Goal: Transaction & Acquisition: Download file/media

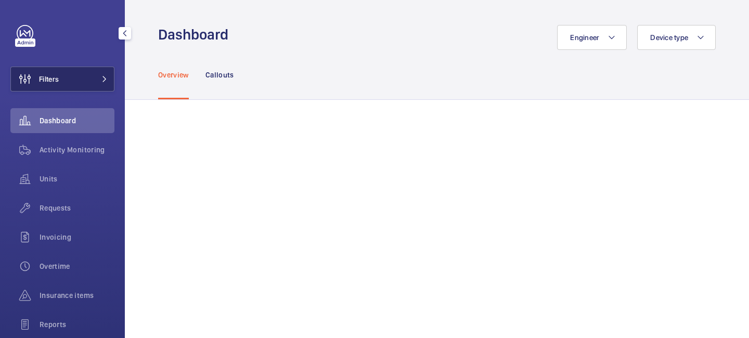
click at [107, 77] on mat-icon at bounding box center [104, 79] width 6 height 6
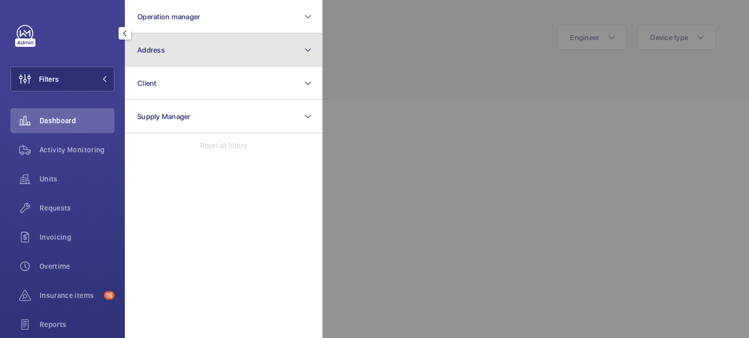
click at [178, 62] on button "Address" at bounding box center [224, 49] width 198 height 33
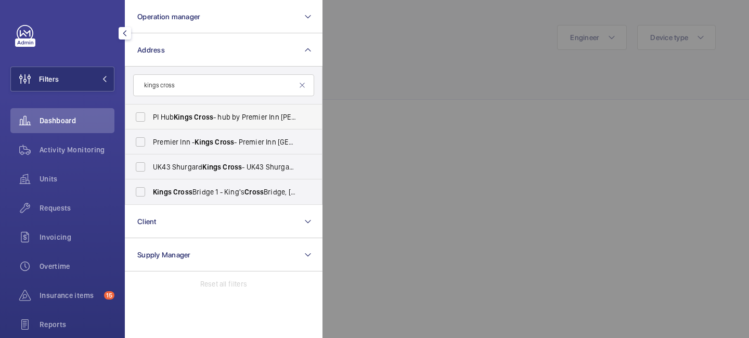
type input "kings cross"
click at [201, 118] on span "Cross" at bounding box center [203, 117] width 19 height 8
click at [151, 118] on input "PI Hub Kings Cross - hub by Premier Inn London King's Cross hotel, LONDON N1 9FA" at bounding box center [140, 117] width 21 height 21
checkbox input "true"
click at [354, 71] on div at bounding box center [696, 169] width 749 height 338
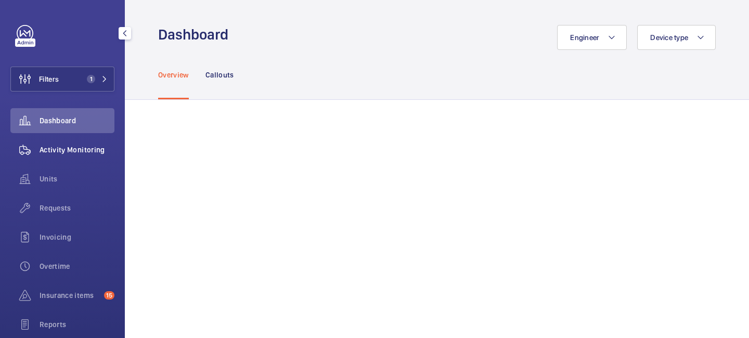
click at [95, 151] on span "Activity Monitoring" at bounding box center [77, 150] width 75 height 10
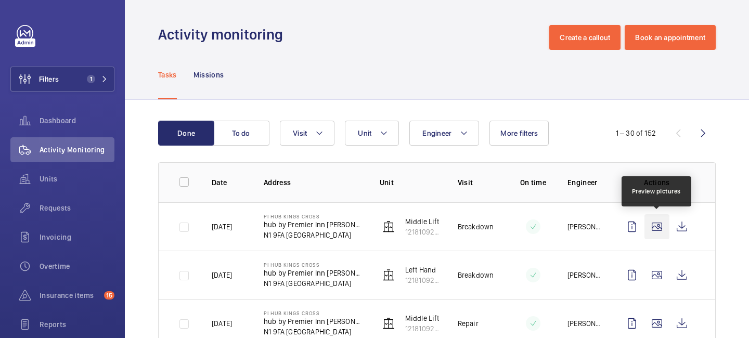
click at [656, 227] on wm-front-icon-button at bounding box center [656, 226] width 25 height 25
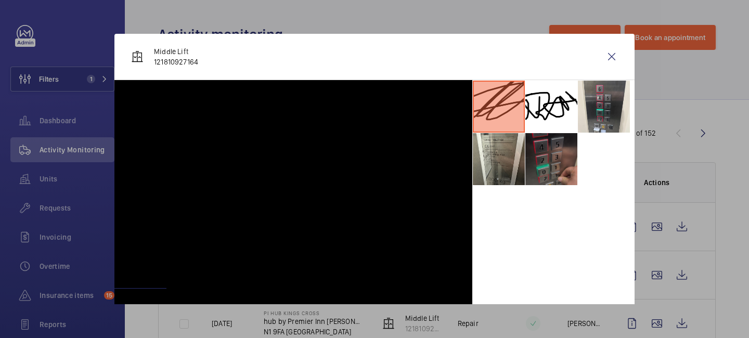
click at [540, 158] on li at bounding box center [551, 159] width 52 height 52
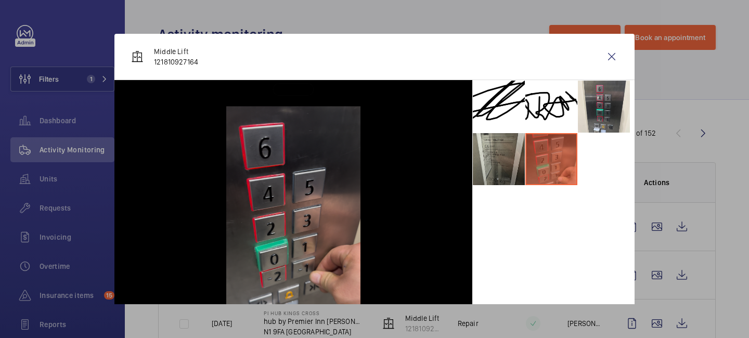
click at [508, 158] on li at bounding box center [499, 159] width 52 height 52
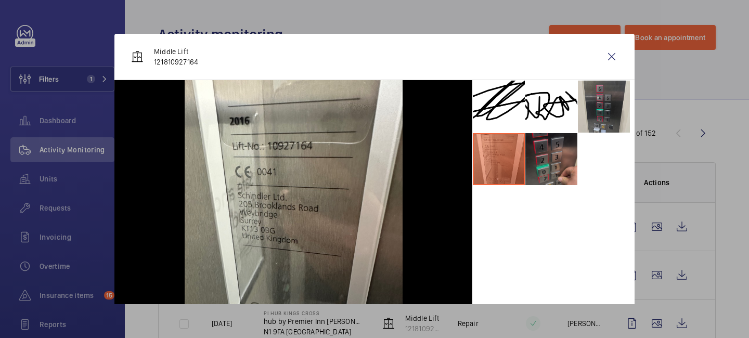
click at [588, 111] on li at bounding box center [604, 107] width 52 height 52
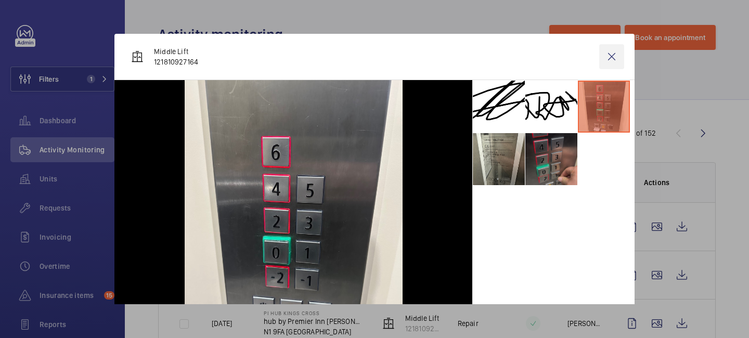
click at [612, 50] on wm-front-icon-button at bounding box center [611, 56] width 25 height 25
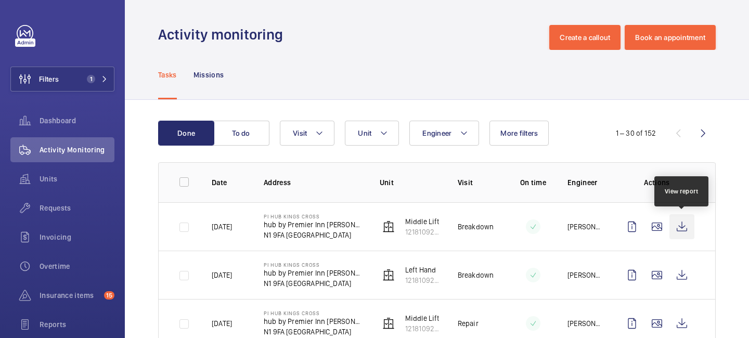
click at [681, 229] on wm-front-icon-button at bounding box center [681, 226] width 25 height 25
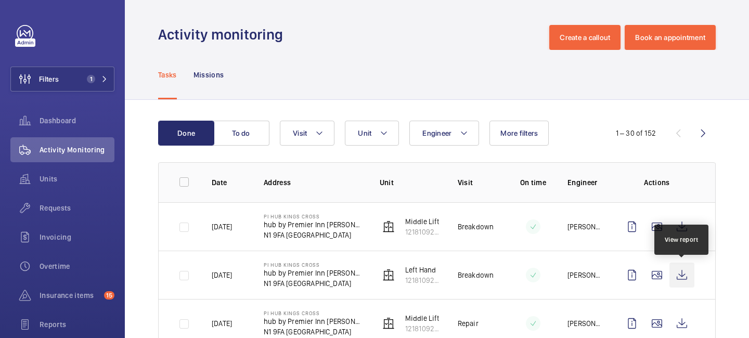
scroll to position [25, 0]
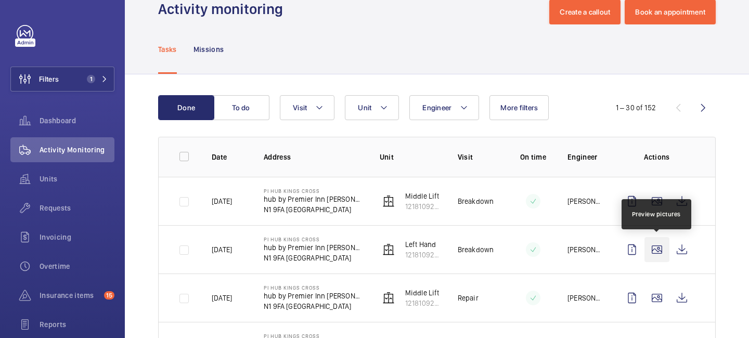
click at [661, 248] on wm-front-icon-button at bounding box center [656, 249] width 25 height 25
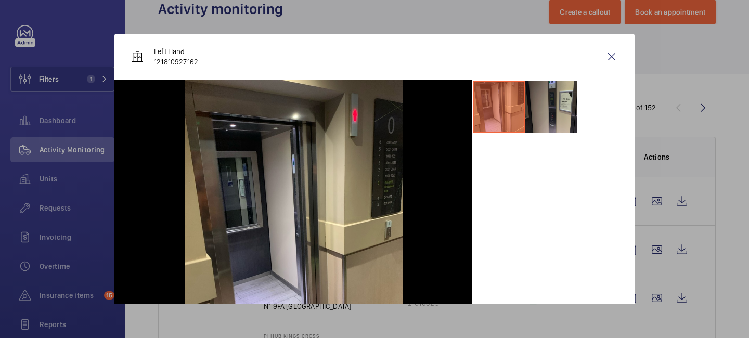
click at [568, 113] on li at bounding box center [551, 107] width 52 height 52
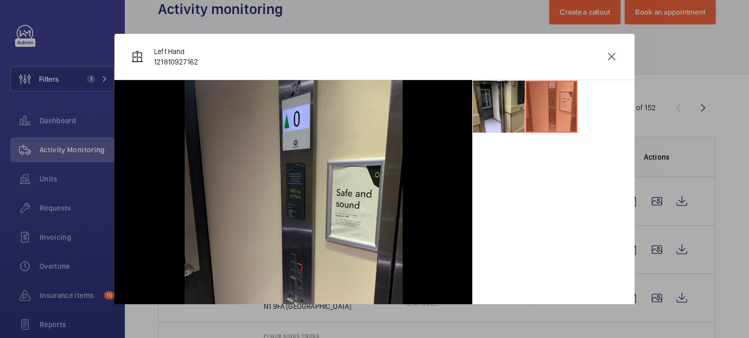
click at [679, 248] on div at bounding box center [374, 169] width 749 height 338
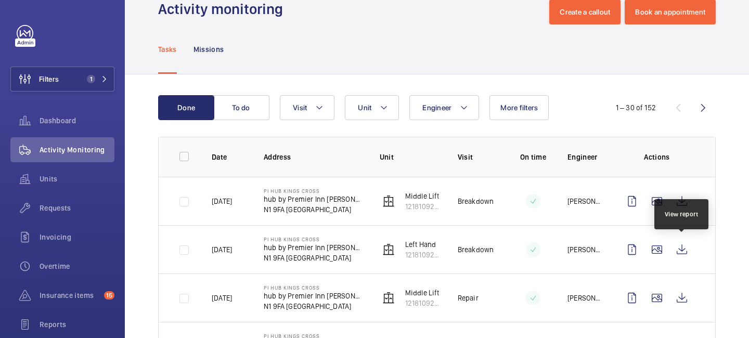
click at [679, 248] on wm-front-icon-button at bounding box center [681, 249] width 25 height 25
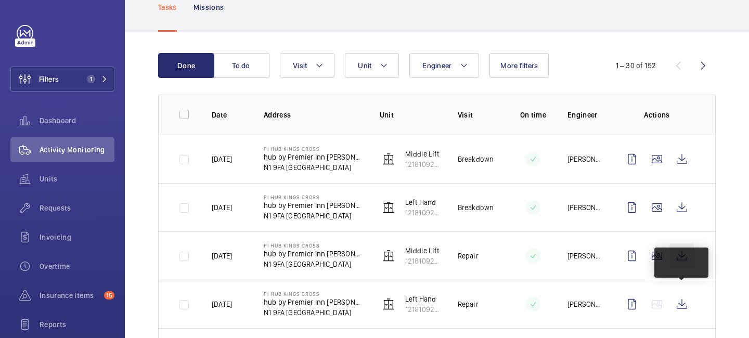
scroll to position [86, 0]
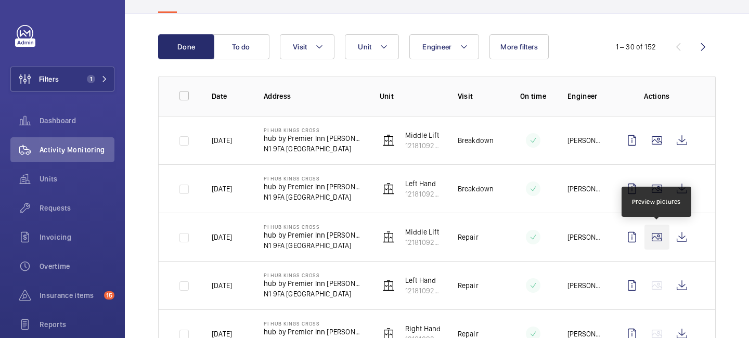
click at [660, 239] on wm-front-icon-button at bounding box center [656, 237] width 25 height 25
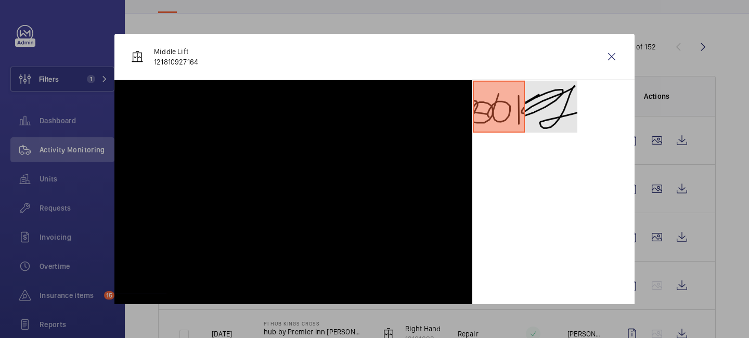
click at [551, 132] on li at bounding box center [551, 107] width 52 height 52
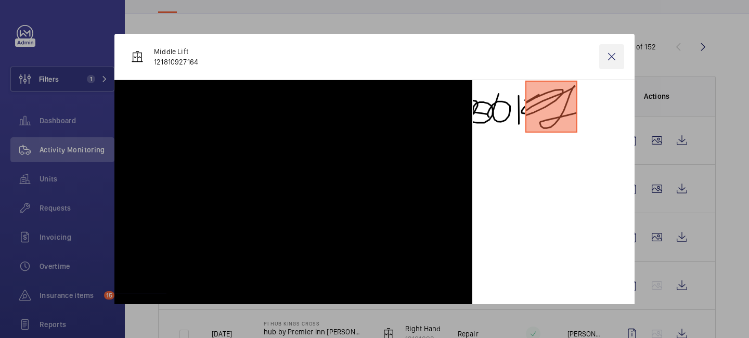
click at [612, 49] on wm-front-icon-button at bounding box center [611, 56] width 25 height 25
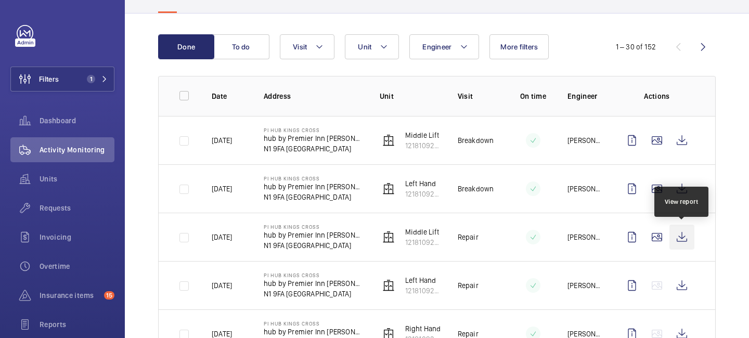
click at [687, 237] on wm-front-icon-button at bounding box center [681, 237] width 25 height 25
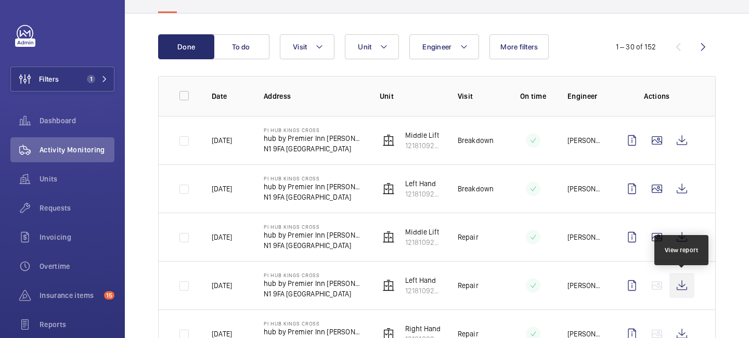
click at [685, 275] on wm-front-icon-button at bounding box center [681, 285] width 25 height 25
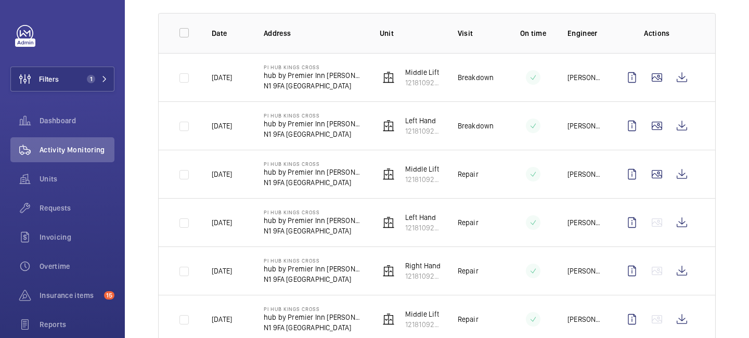
scroll to position [189, 0]
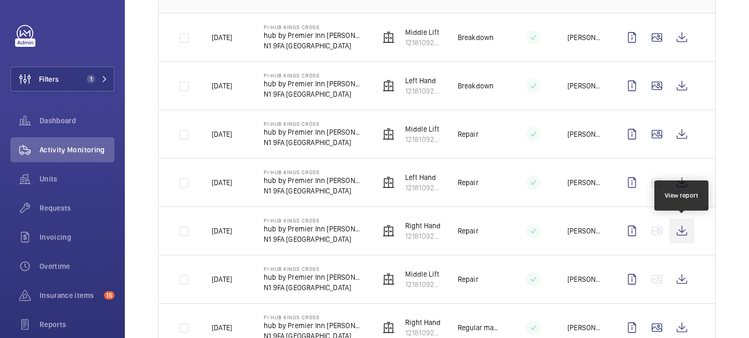
click at [681, 222] on wm-front-icon-button at bounding box center [681, 230] width 25 height 25
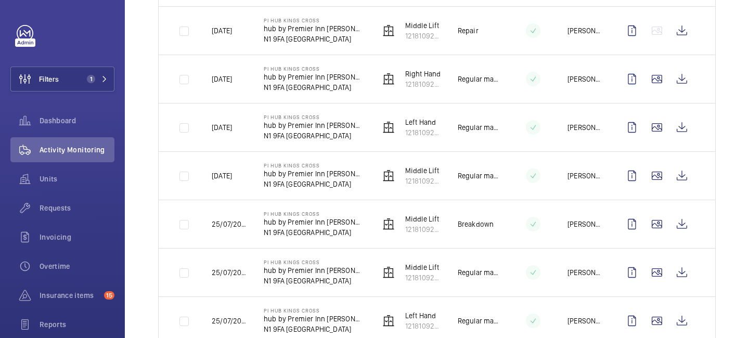
scroll to position [441, 0]
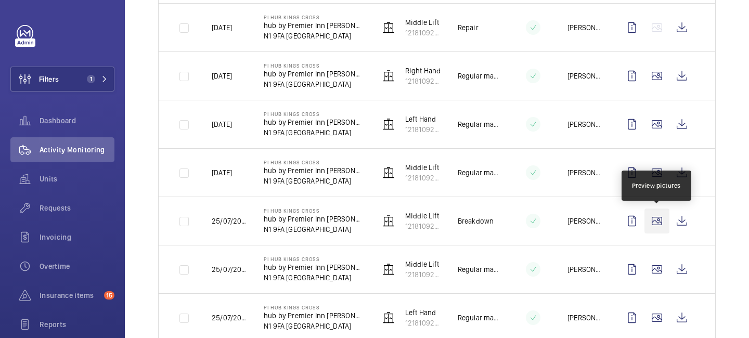
click at [654, 224] on wm-front-icon-button at bounding box center [656, 221] width 25 height 25
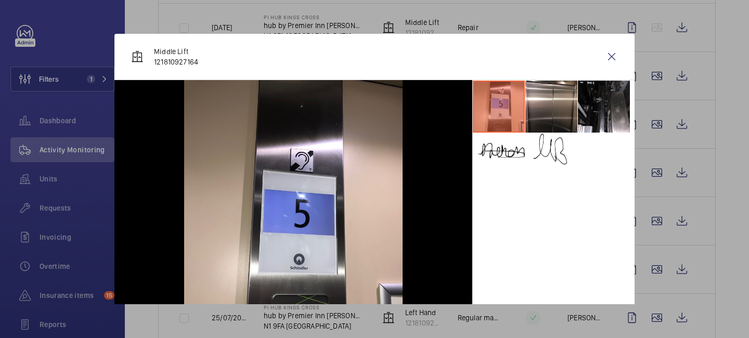
click at [672, 222] on div at bounding box center [374, 169] width 749 height 338
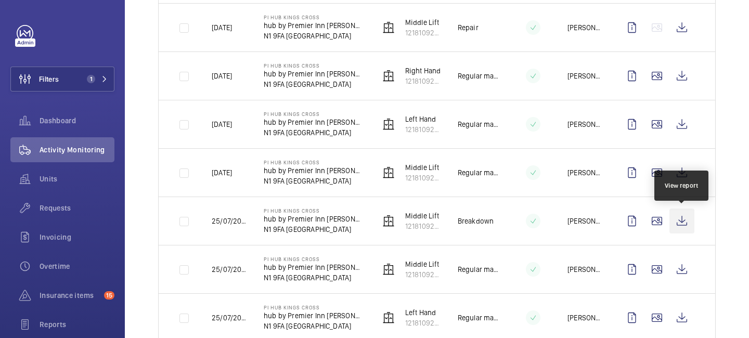
click at [677, 220] on wm-front-icon-button at bounding box center [681, 221] width 25 height 25
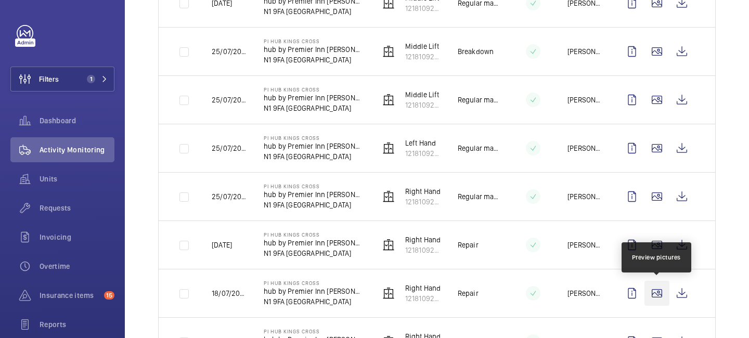
scroll to position [611, 0]
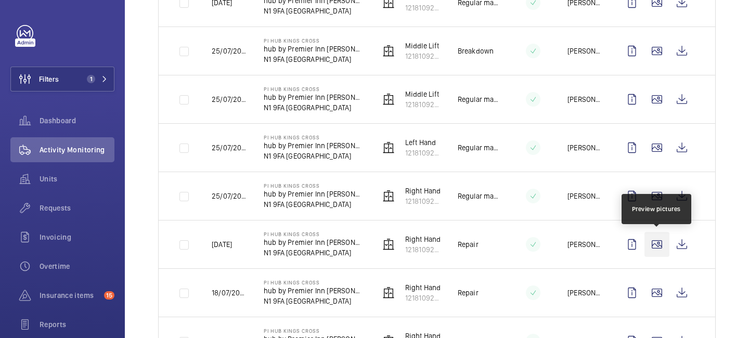
click at [656, 248] on wm-front-icon-button at bounding box center [656, 244] width 25 height 25
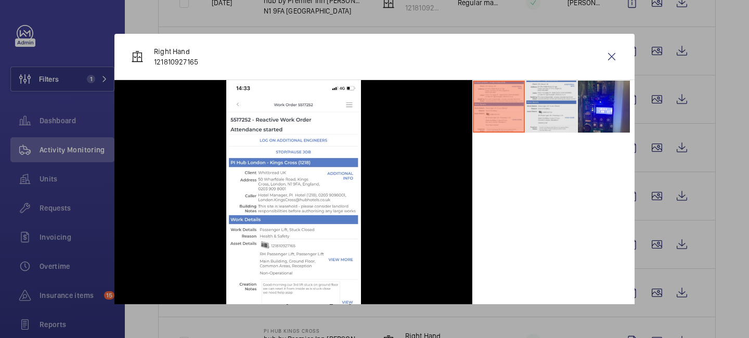
click at [554, 107] on li at bounding box center [551, 107] width 52 height 52
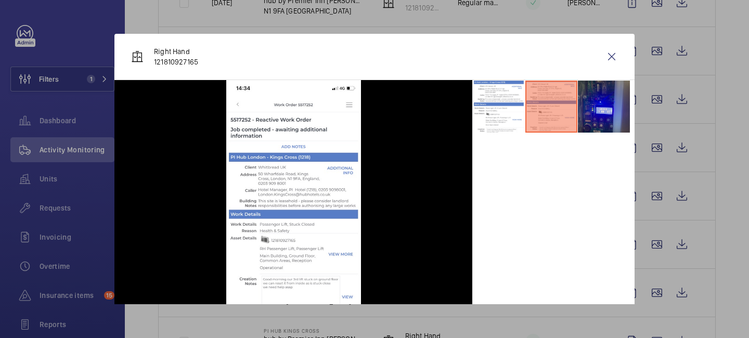
click at [598, 108] on li at bounding box center [604, 107] width 52 height 52
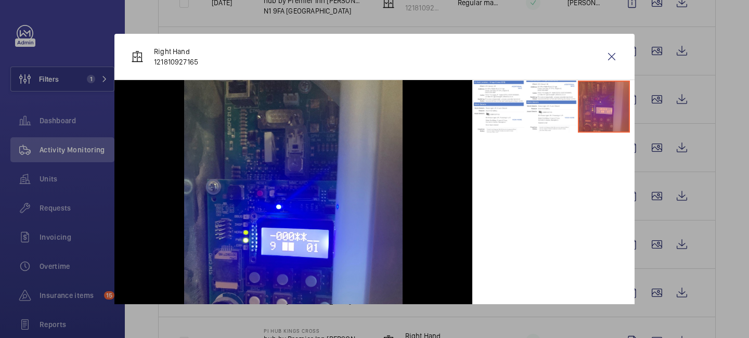
click at [729, 257] on div at bounding box center [374, 169] width 749 height 338
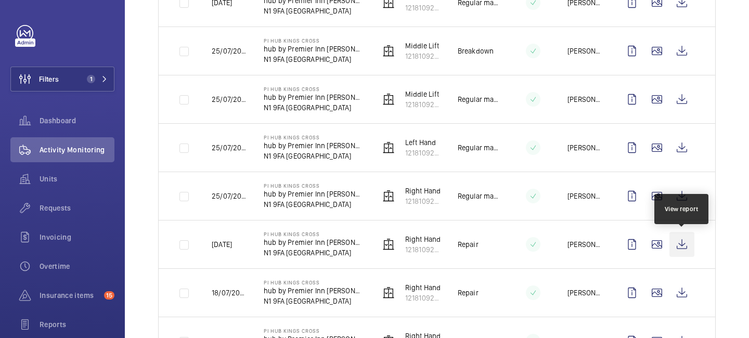
click at [678, 244] on wm-front-icon-button at bounding box center [681, 244] width 25 height 25
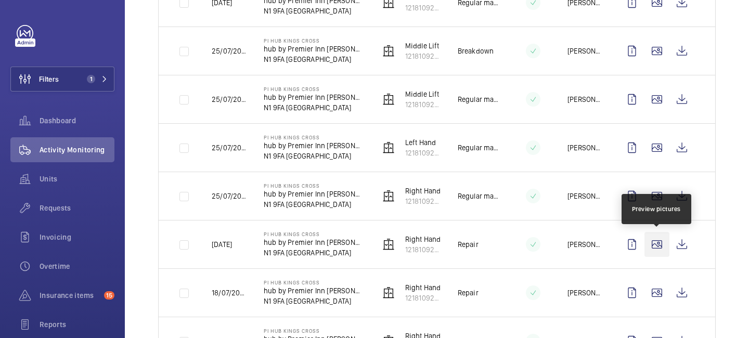
click at [655, 243] on wm-front-icon-button at bounding box center [656, 244] width 25 height 25
